Goal: Task Accomplishment & Management: Manage account settings

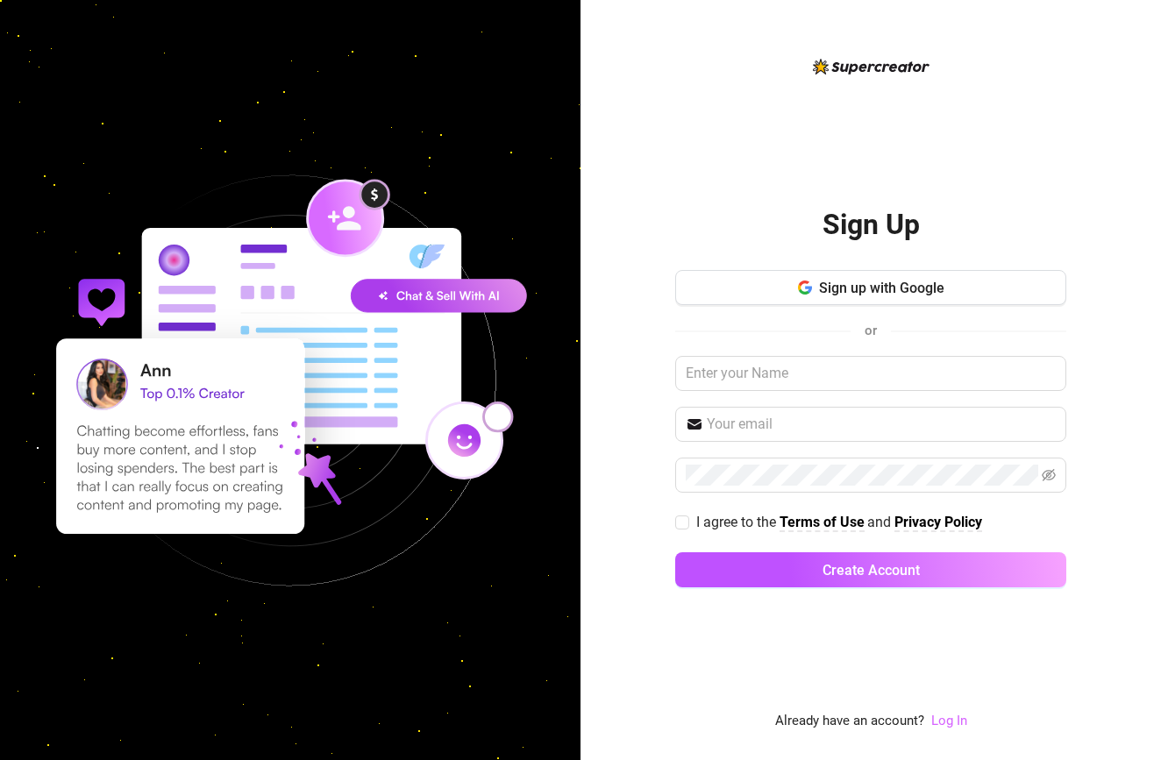
click at [941, 717] on link "Log In" at bounding box center [950, 721] width 36 height 16
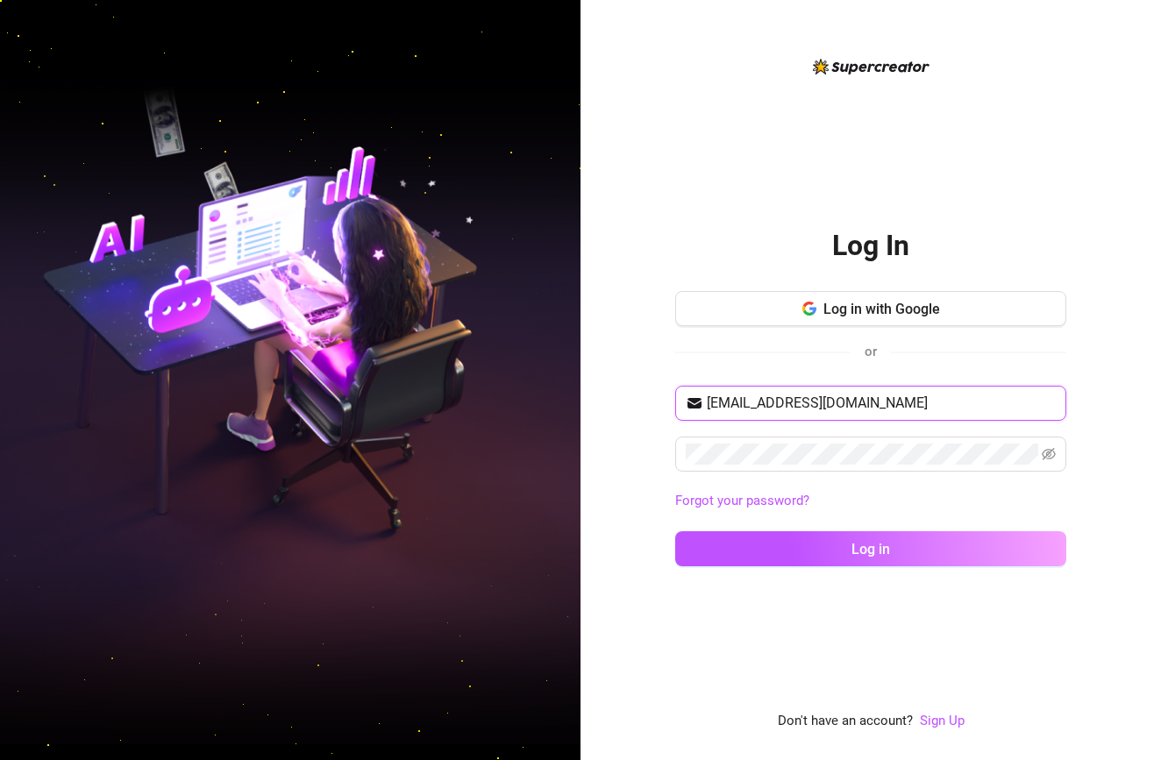
type input "[EMAIL_ADDRESS][DOMAIN_NAME]"
click at [871, 548] on button "Log in" at bounding box center [870, 549] width 391 height 35
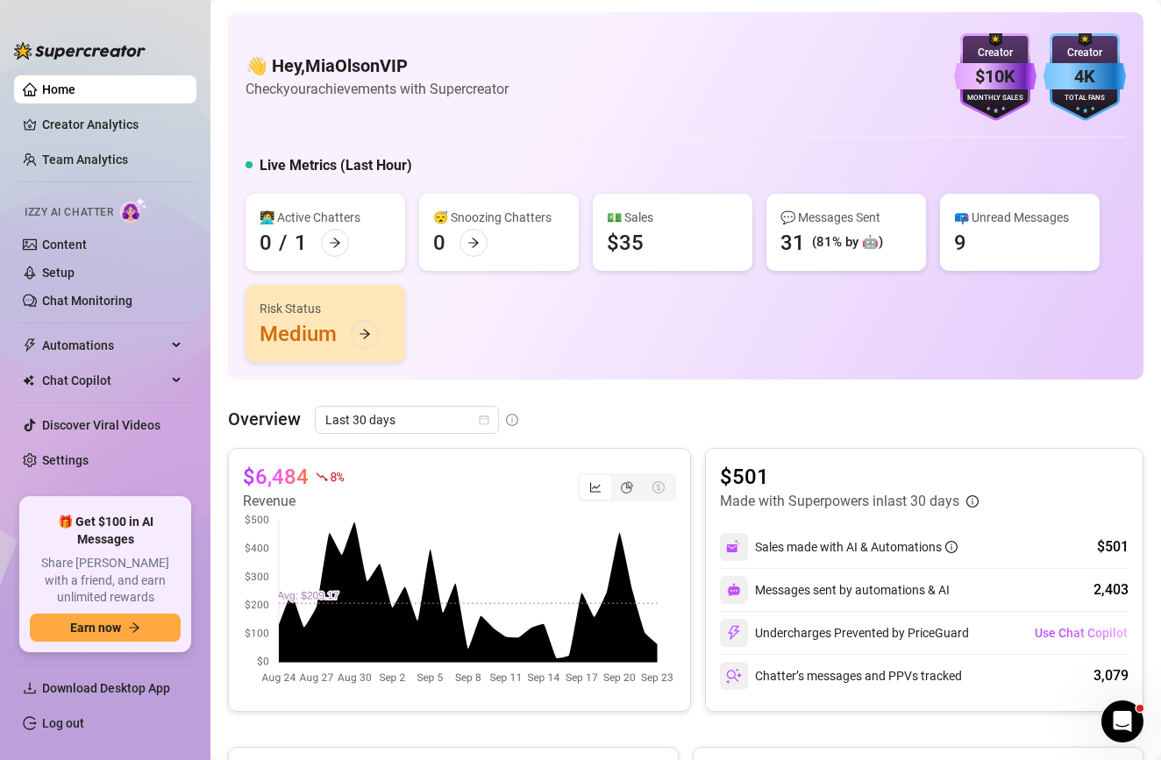
click at [111, 216] on span "Izzy AI Chatter" at bounding box center [69, 212] width 89 height 17
click at [142, 214] on img at bounding box center [133, 209] width 27 height 25
click at [98, 294] on link "Chat Monitoring" at bounding box center [87, 301] width 90 height 14
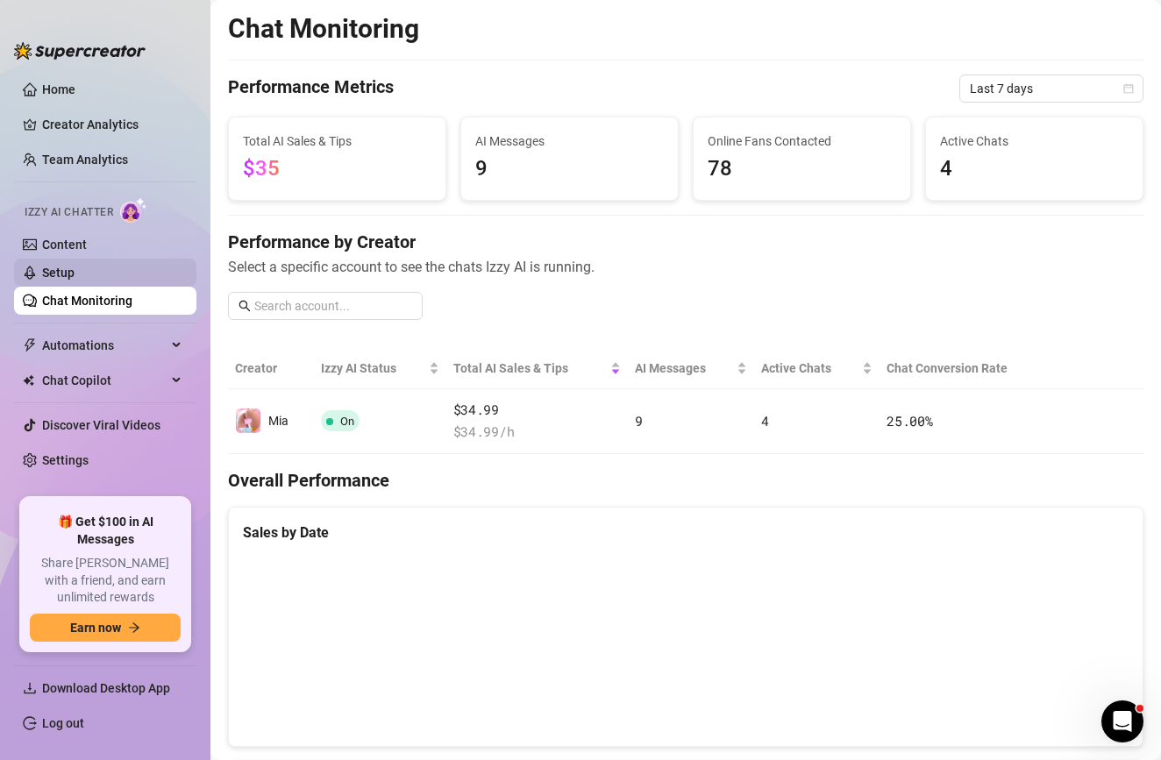
click at [75, 279] on link "Setup" at bounding box center [58, 273] width 32 height 14
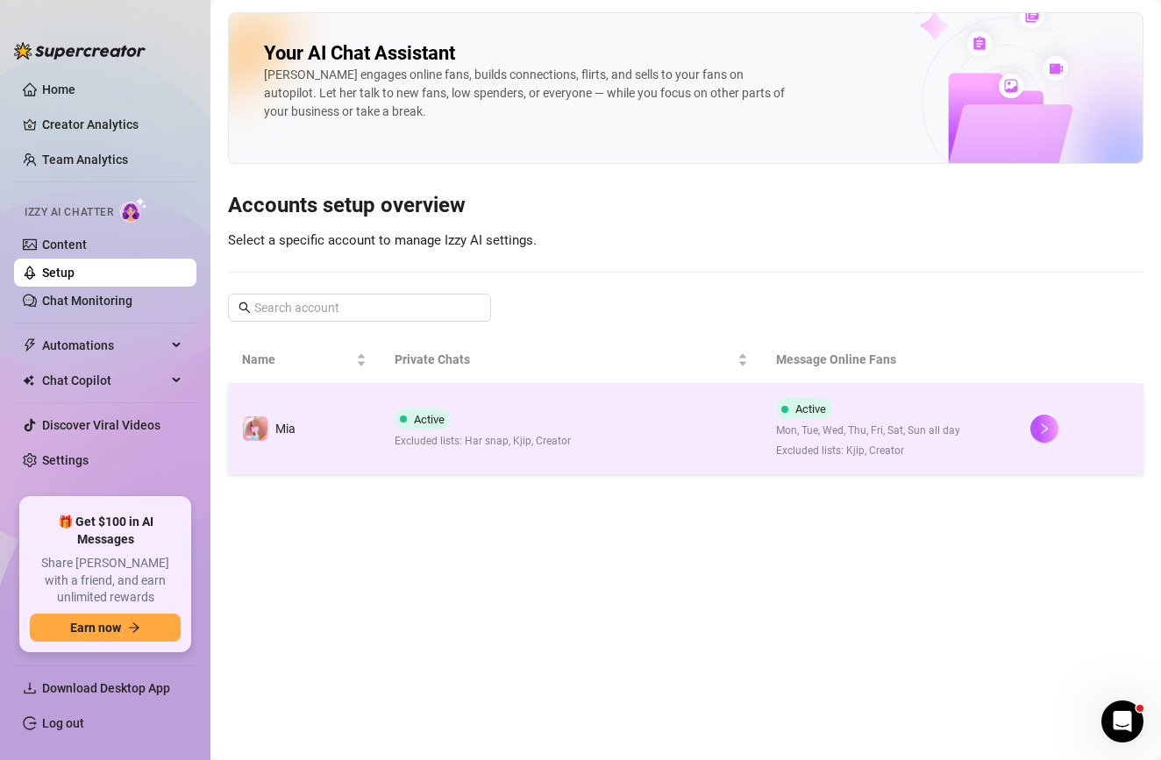
click at [502, 413] on div "Active Excluded lists: Har snap, Kjip, Creator" at bounding box center [483, 429] width 176 height 41
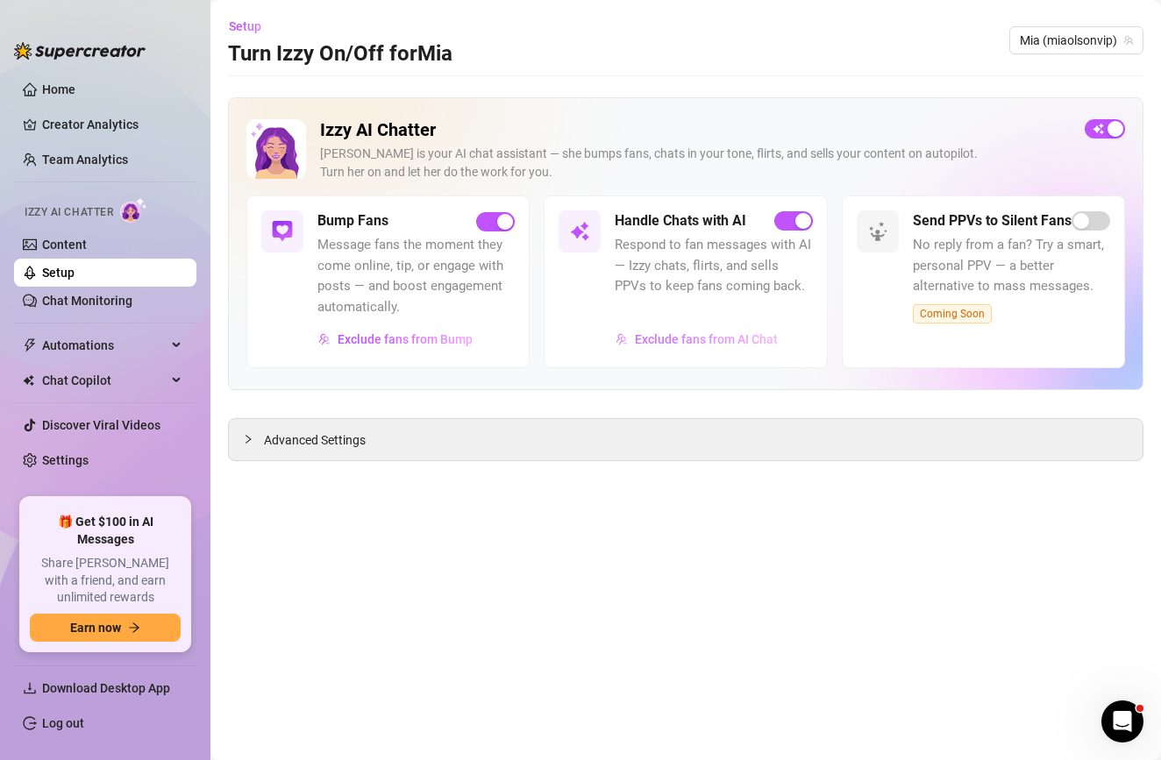
click at [709, 333] on span "Exclude fans from AI Chat" at bounding box center [706, 339] width 143 height 14
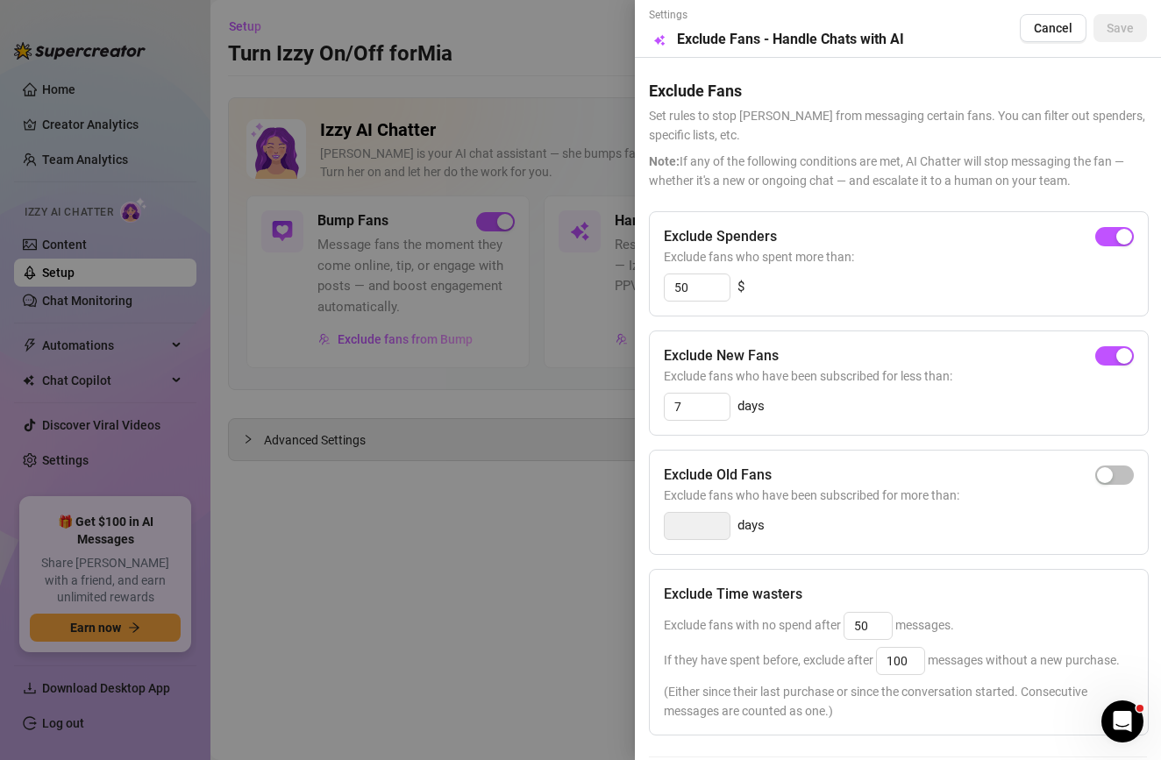
click at [537, 409] on div at bounding box center [580, 380] width 1161 height 760
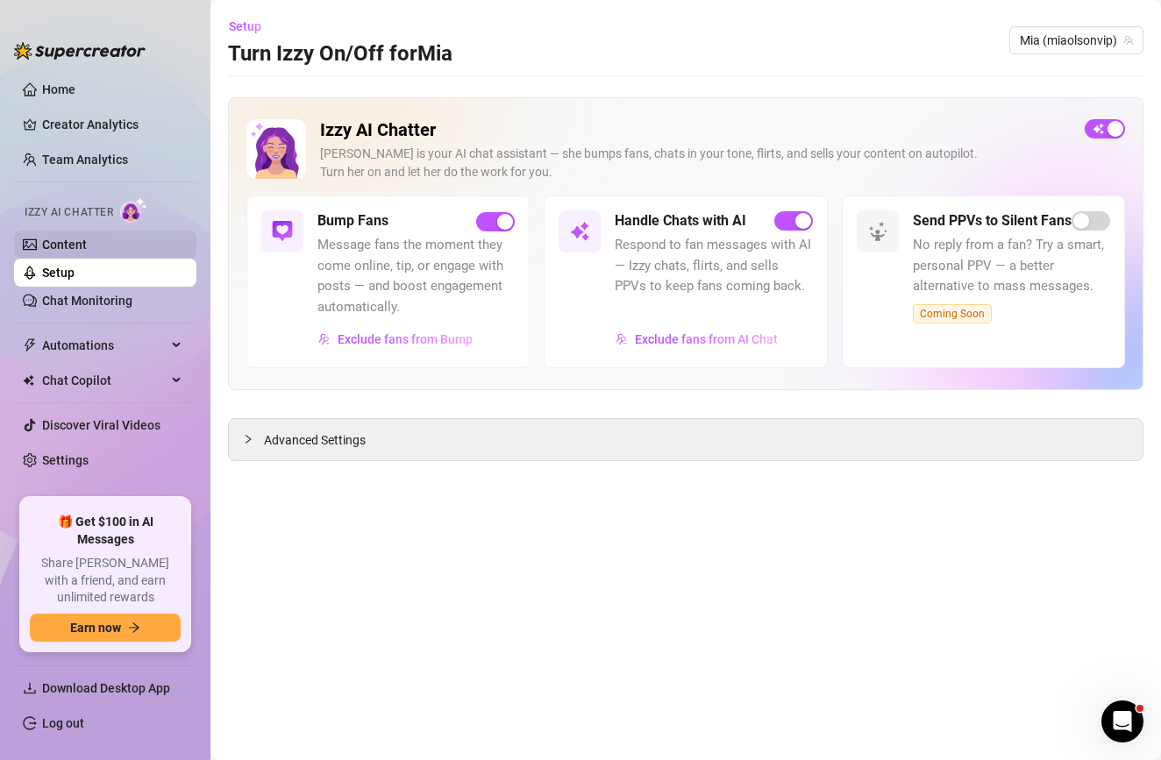
click at [82, 238] on link "Content" at bounding box center [64, 245] width 45 height 14
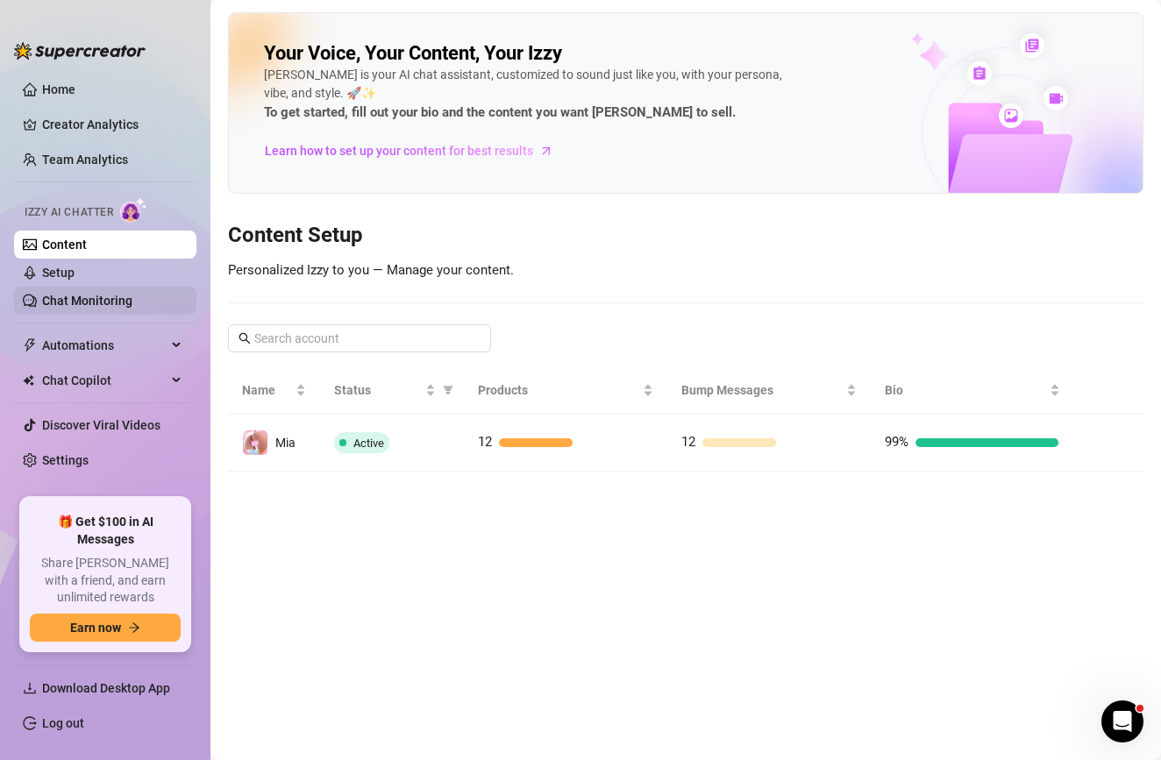
click at [72, 299] on link "Chat Monitoring" at bounding box center [87, 301] width 90 height 14
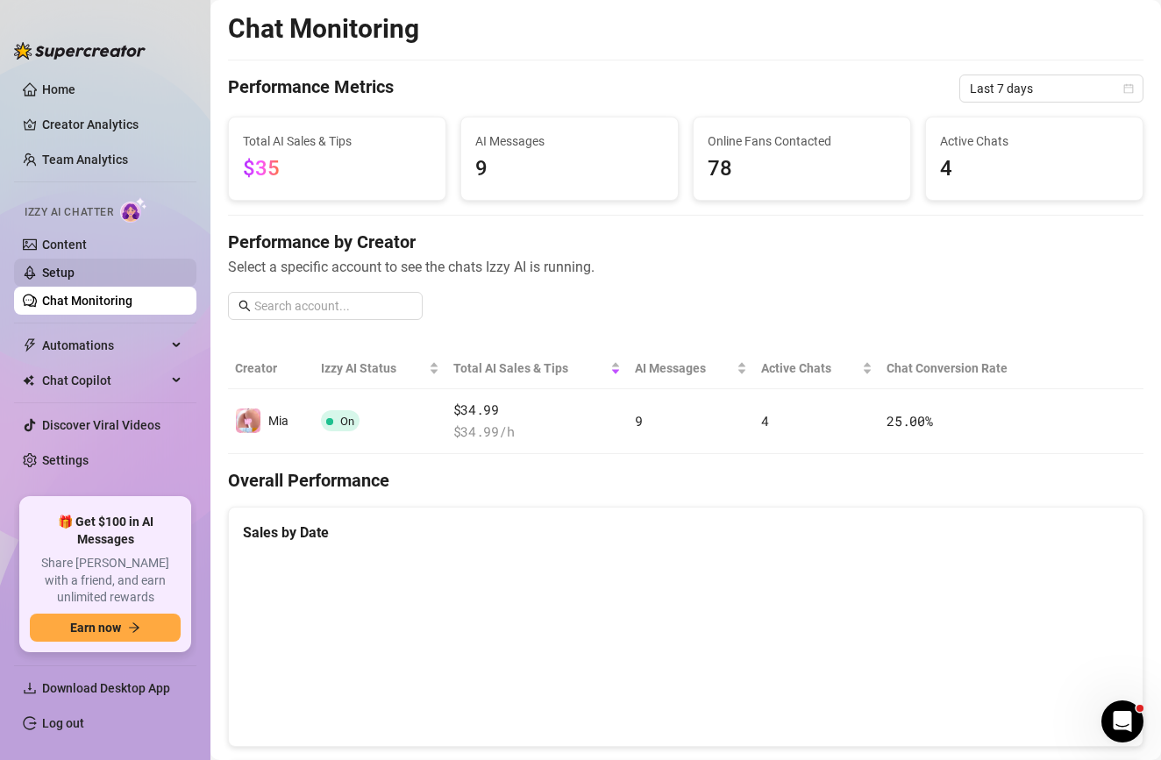
click at [75, 280] on link "Setup" at bounding box center [58, 273] width 32 height 14
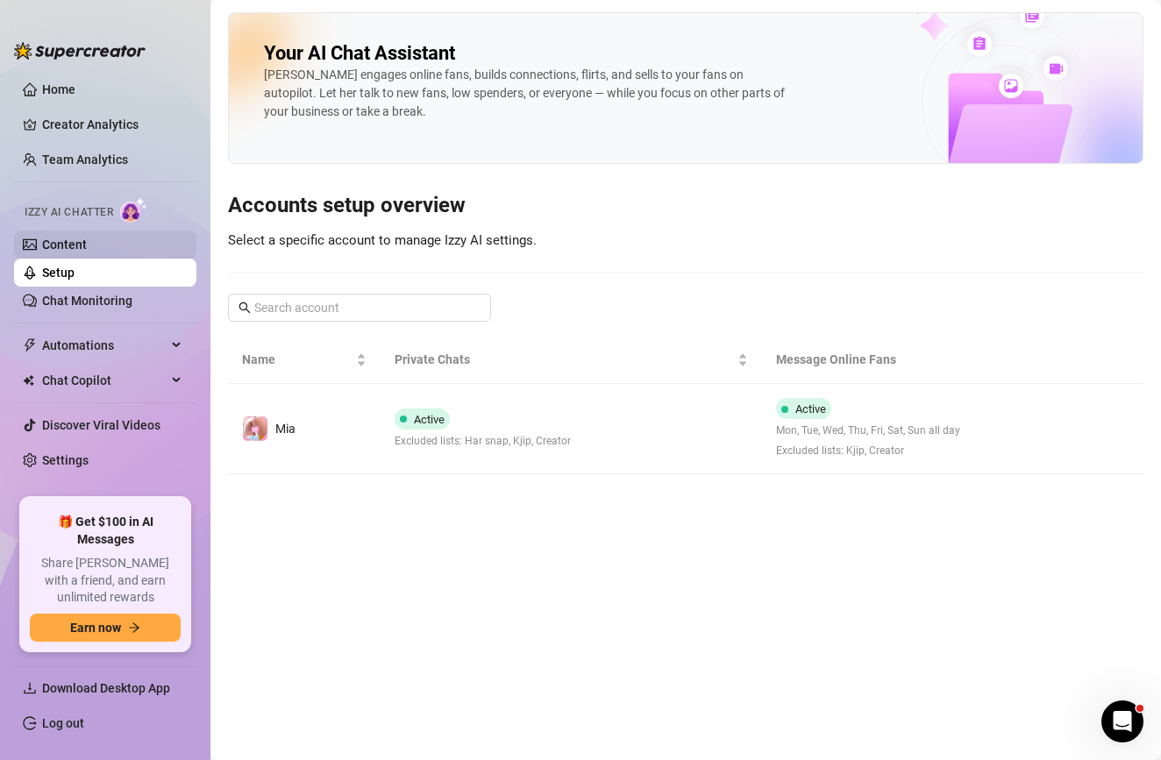
click at [87, 246] on link "Content" at bounding box center [64, 245] width 45 height 14
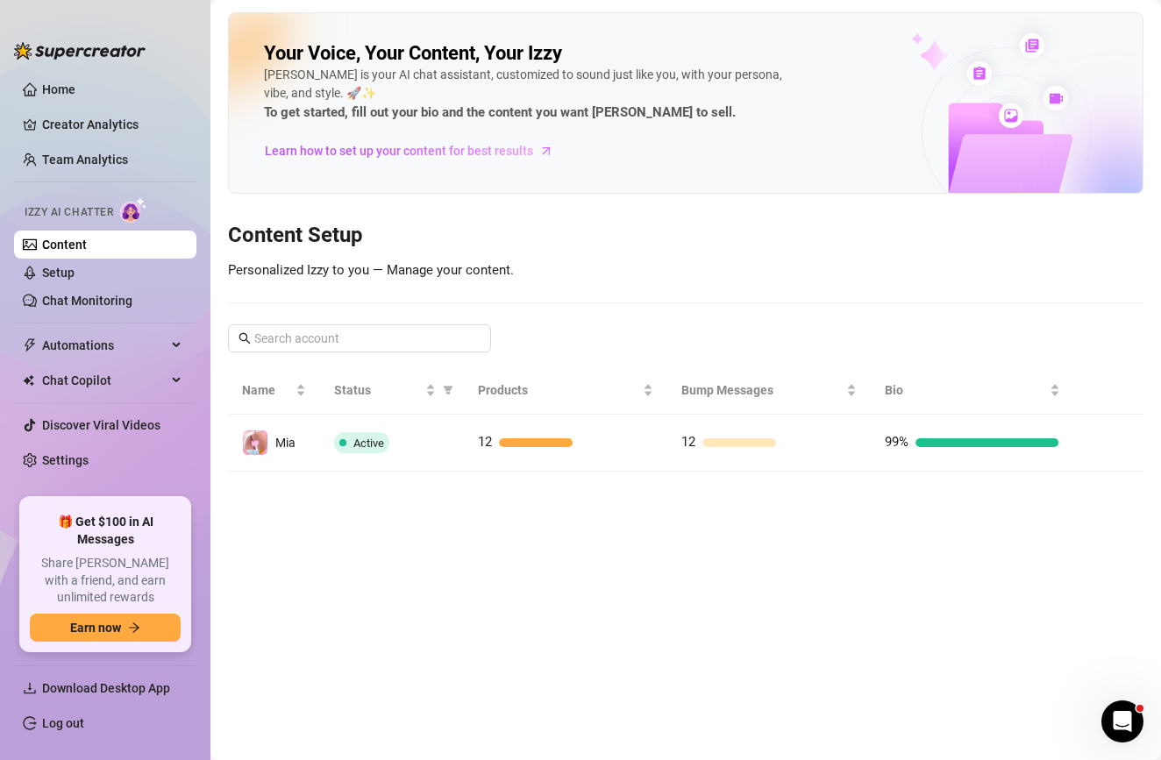
click at [109, 216] on span "Izzy AI Chatter" at bounding box center [69, 212] width 89 height 17
click at [75, 268] on link "Setup" at bounding box center [58, 273] width 32 height 14
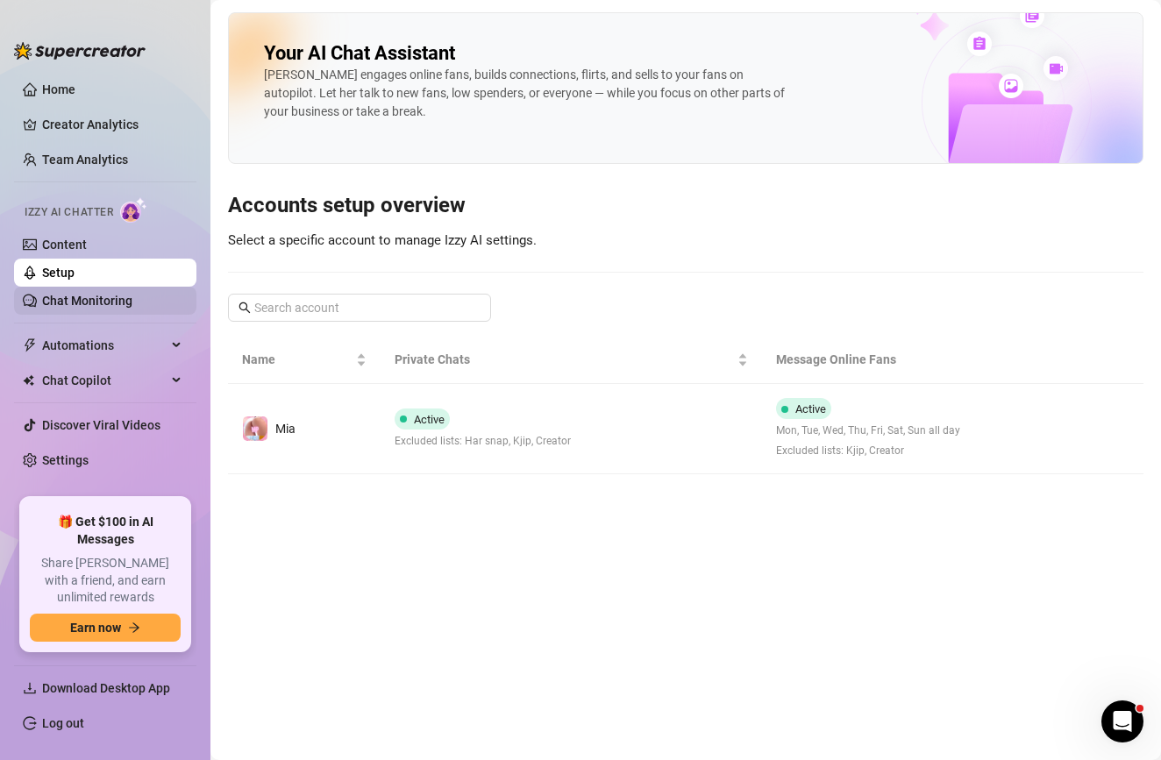
click at [121, 294] on link "Chat Monitoring" at bounding box center [87, 301] width 90 height 14
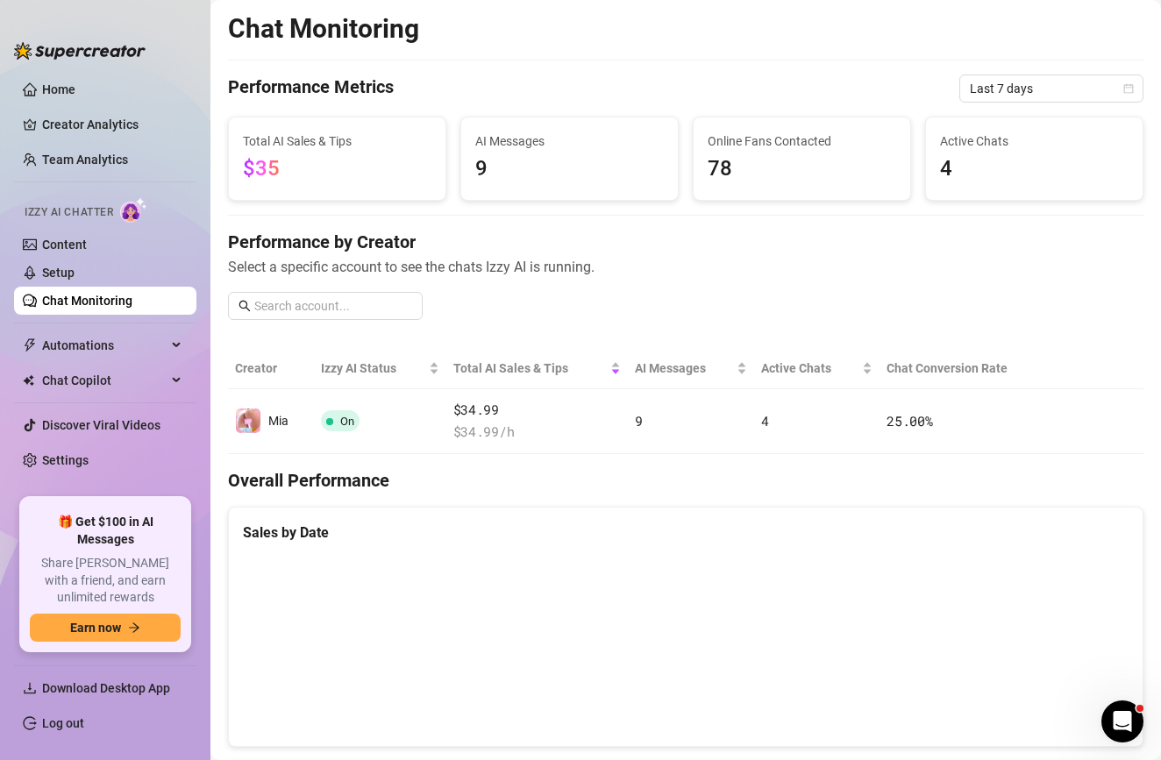
click at [550, 167] on span "9" at bounding box center [569, 169] width 189 height 33
click at [75, 275] on link "Setup" at bounding box center [58, 273] width 32 height 14
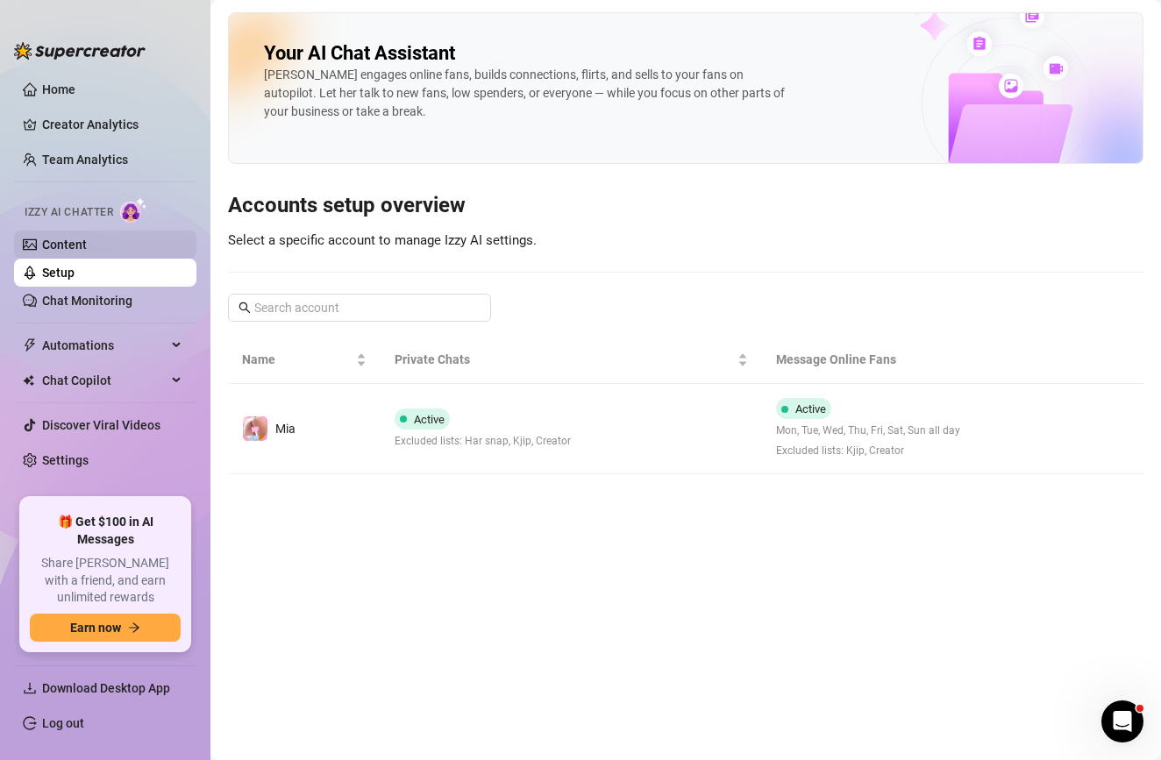
click at [87, 243] on link "Content" at bounding box center [64, 245] width 45 height 14
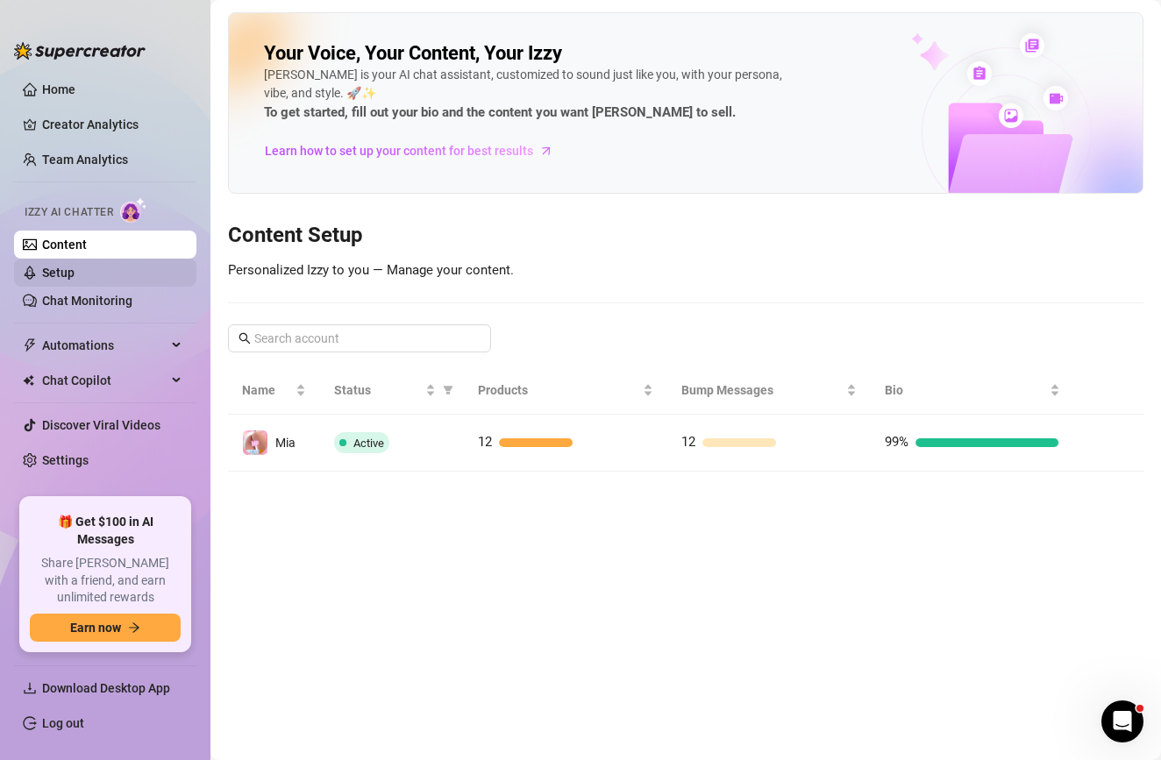
click at [75, 277] on link "Setup" at bounding box center [58, 273] width 32 height 14
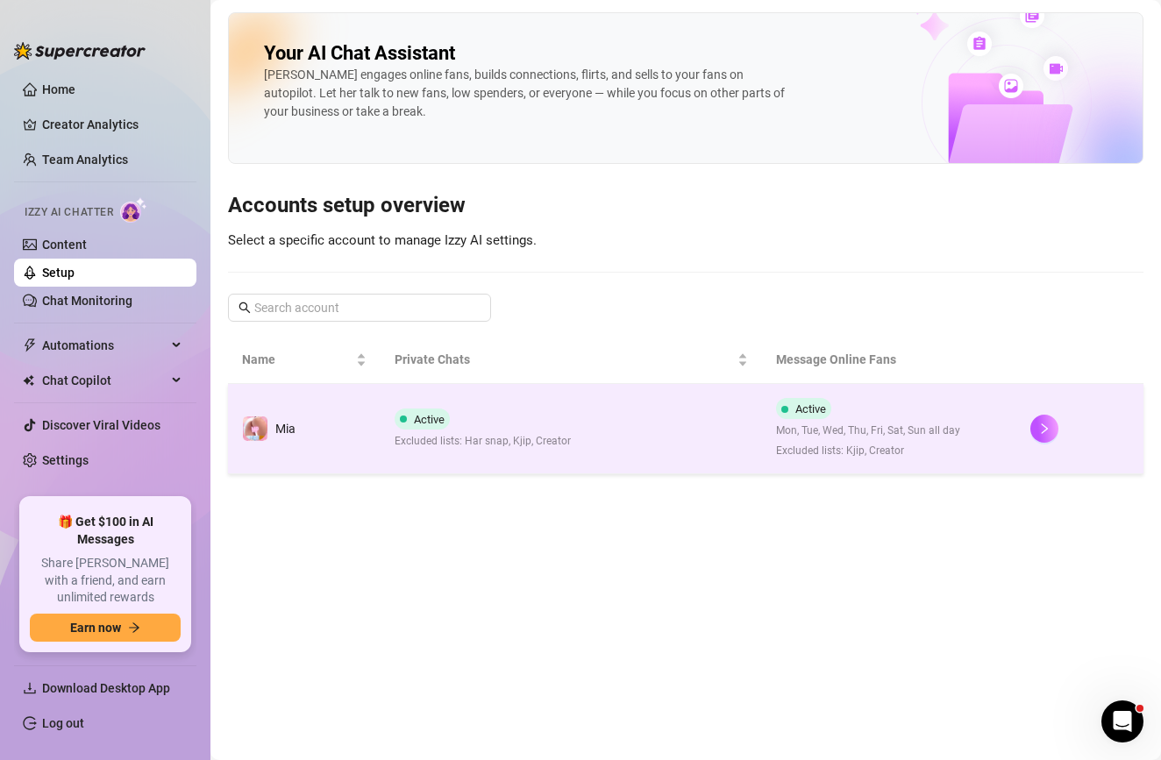
click at [353, 452] on td "Mia" at bounding box center [304, 429] width 153 height 90
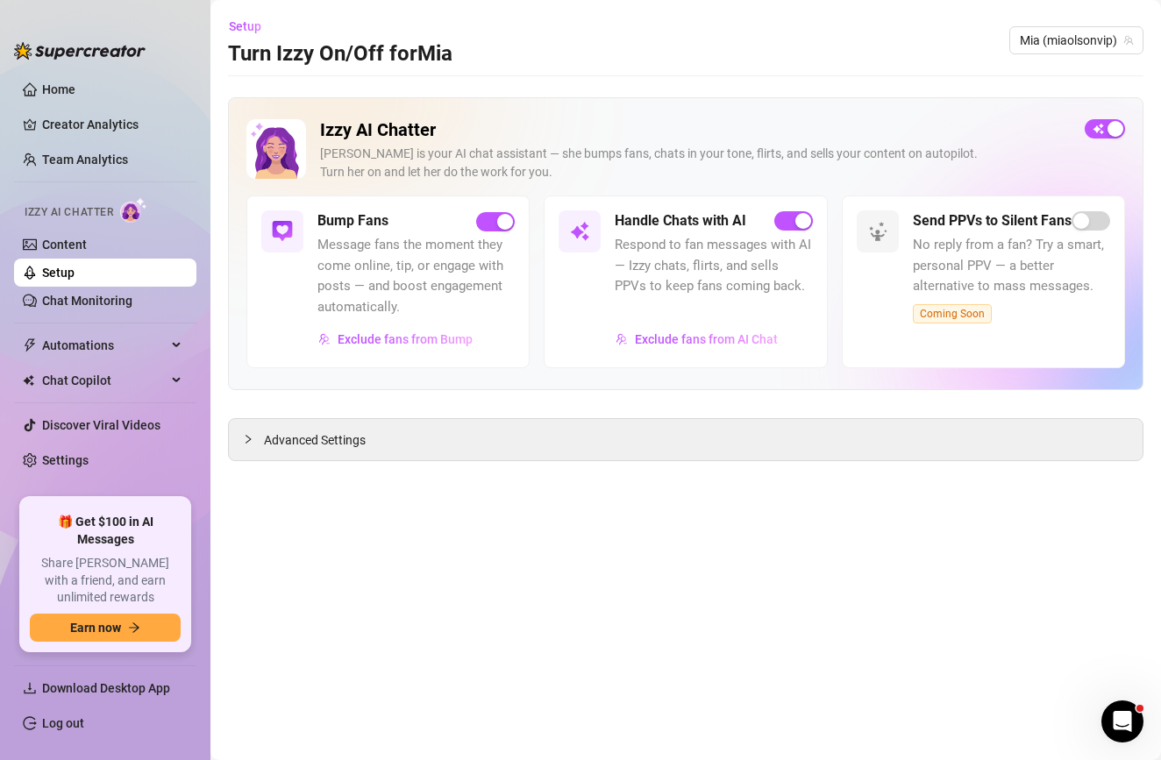
click at [419, 286] on span "Message fans the moment they come online, tip, or engage with posts — and boost…" at bounding box center [416, 276] width 197 height 82
click at [409, 333] on span "Exclude fans from Bump" at bounding box center [405, 339] width 135 height 14
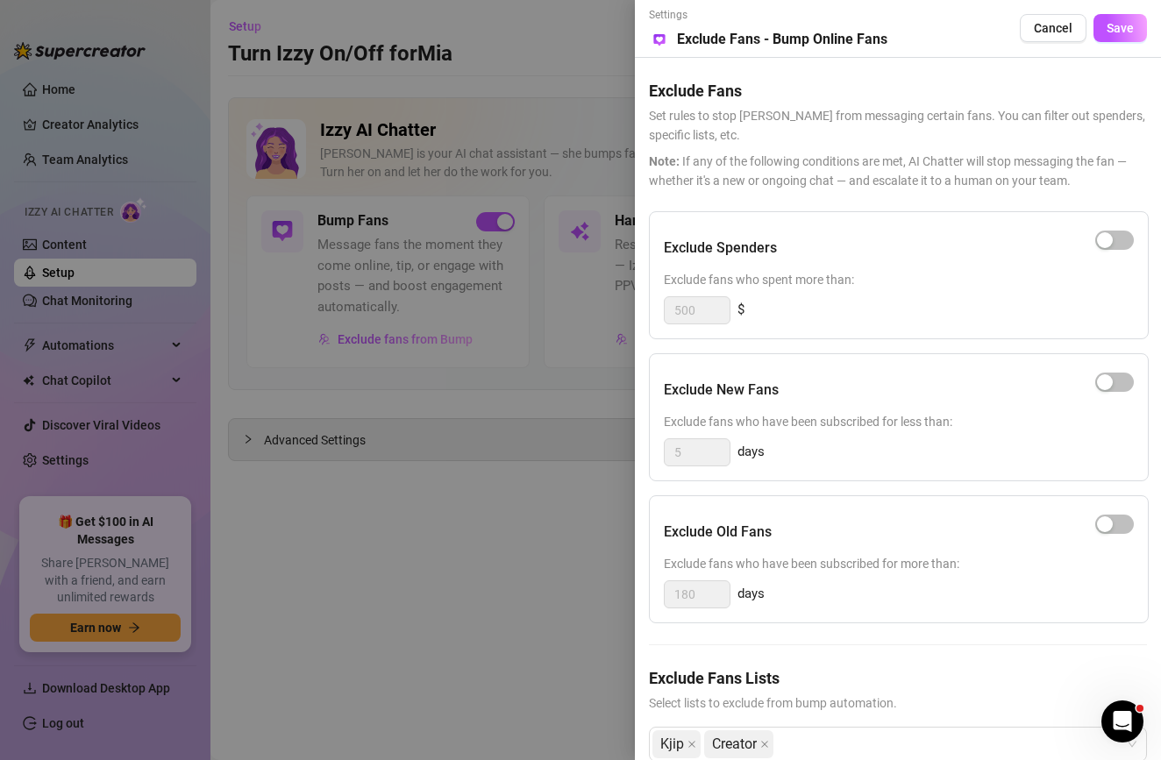
click at [407, 418] on div at bounding box center [580, 380] width 1161 height 760
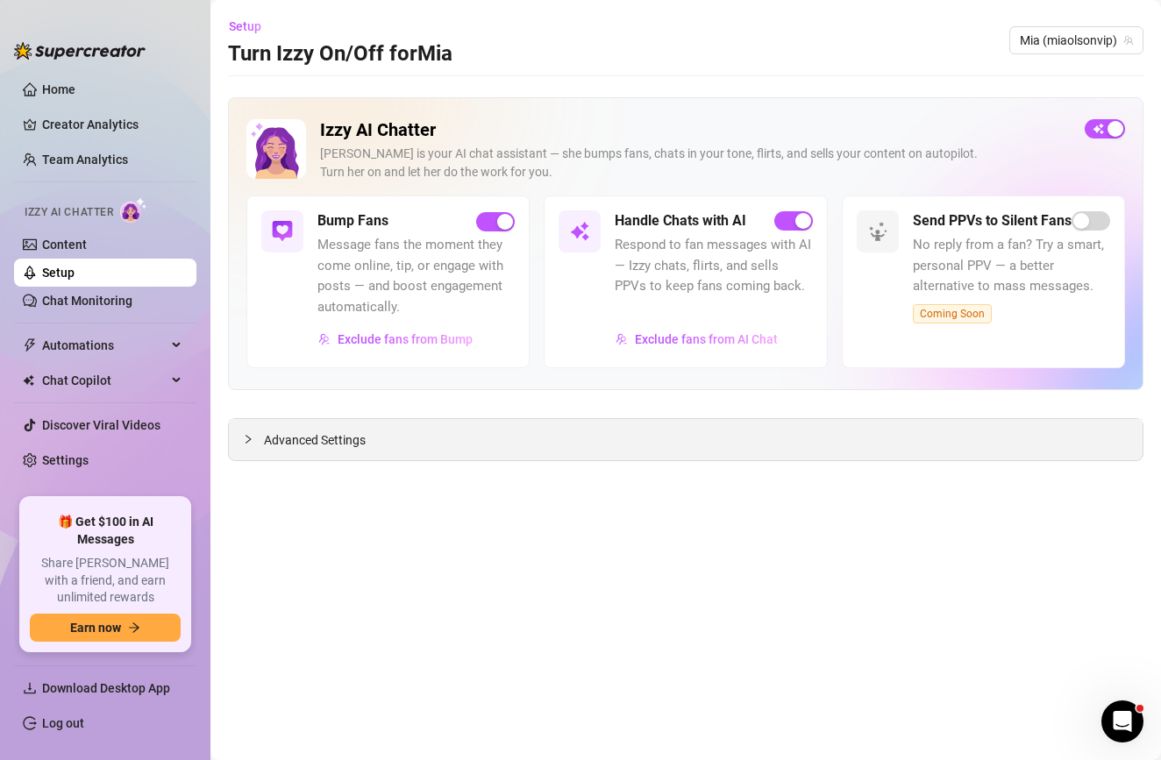
click at [356, 447] on div "Advanced Settings" at bounding box center [686, 439] width 914 height 41
click at [312, 443] on span "Advanced Settings" at bounding box center [315, 440] width 102 height 19
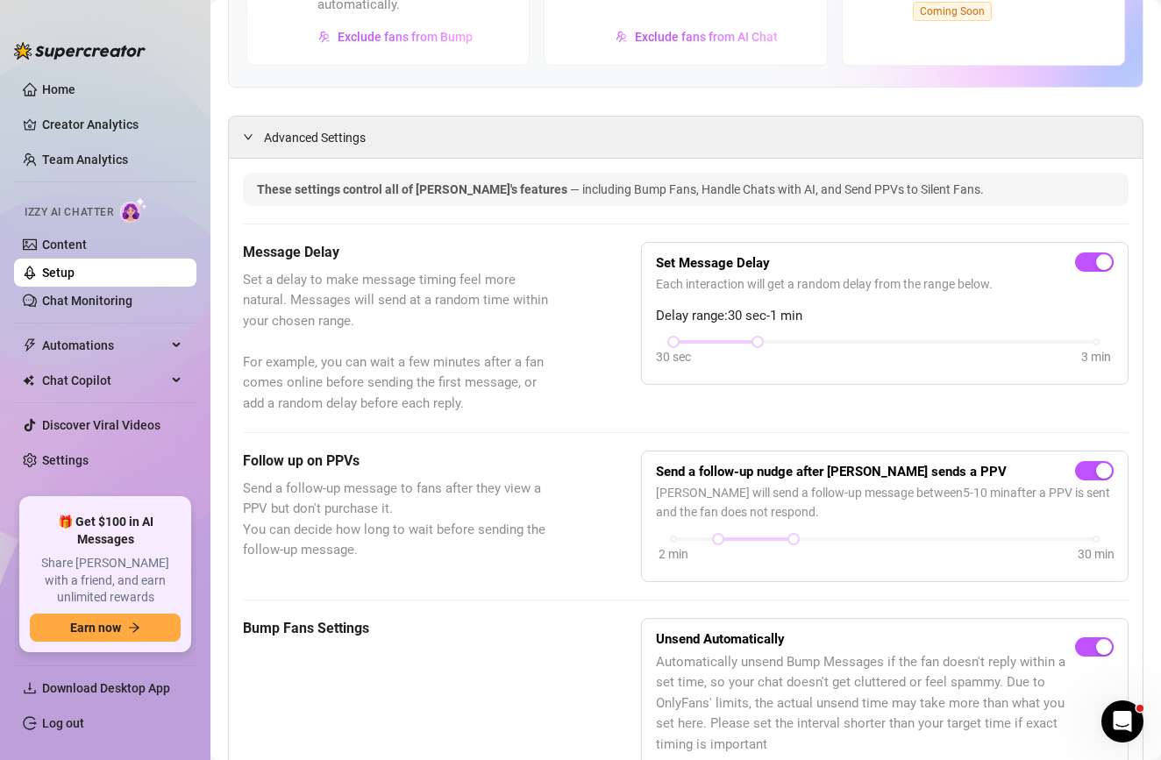
scroll to position [293, 0]
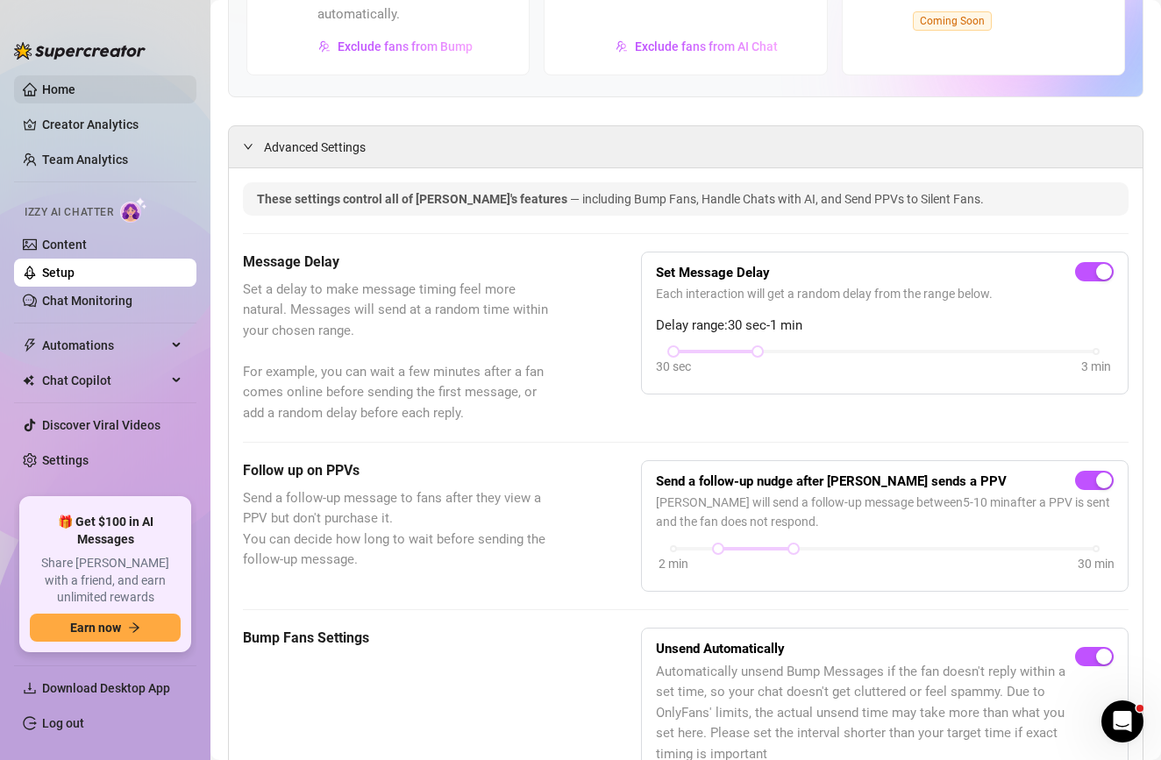
click at [75, 86] on link "Home" at bounding box center [58, 89] width 33 height 14
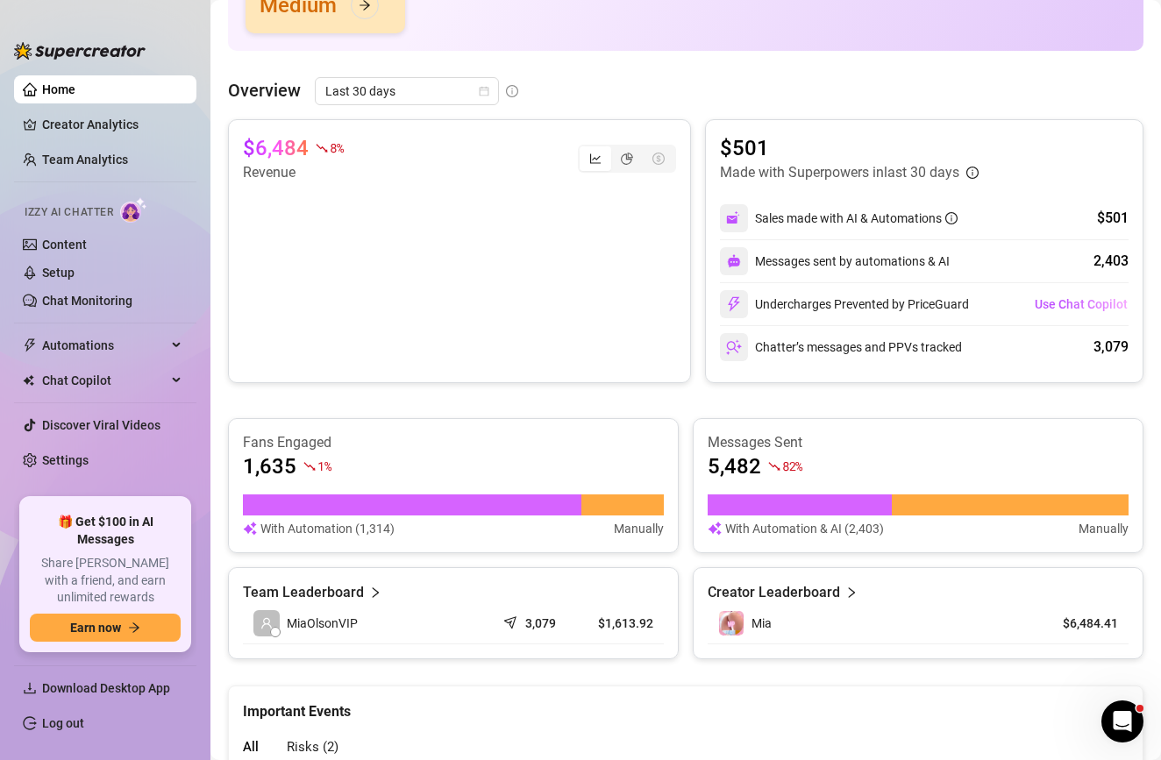
scroll to position [334, 0]
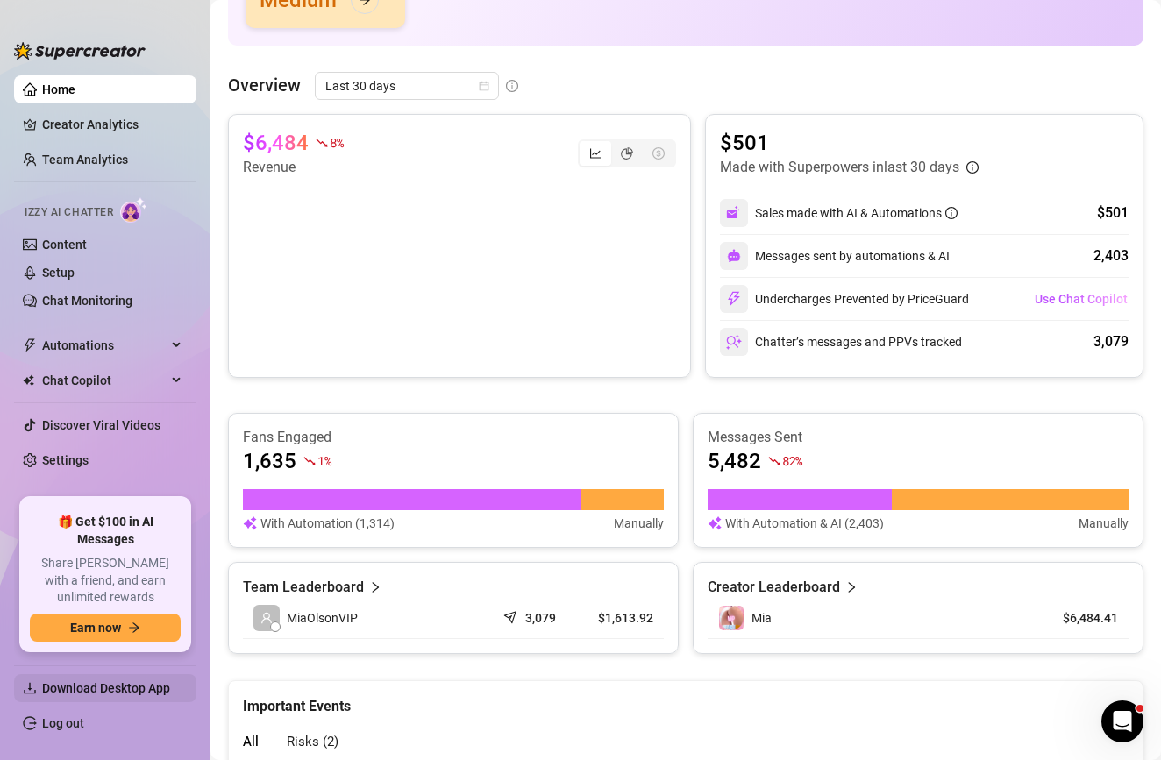
click at [141, 682] on span "Download Desktop App" at bounding box center [106, 689] width 128 height 14
